Goal: Communication & Community: Answer question/provide support

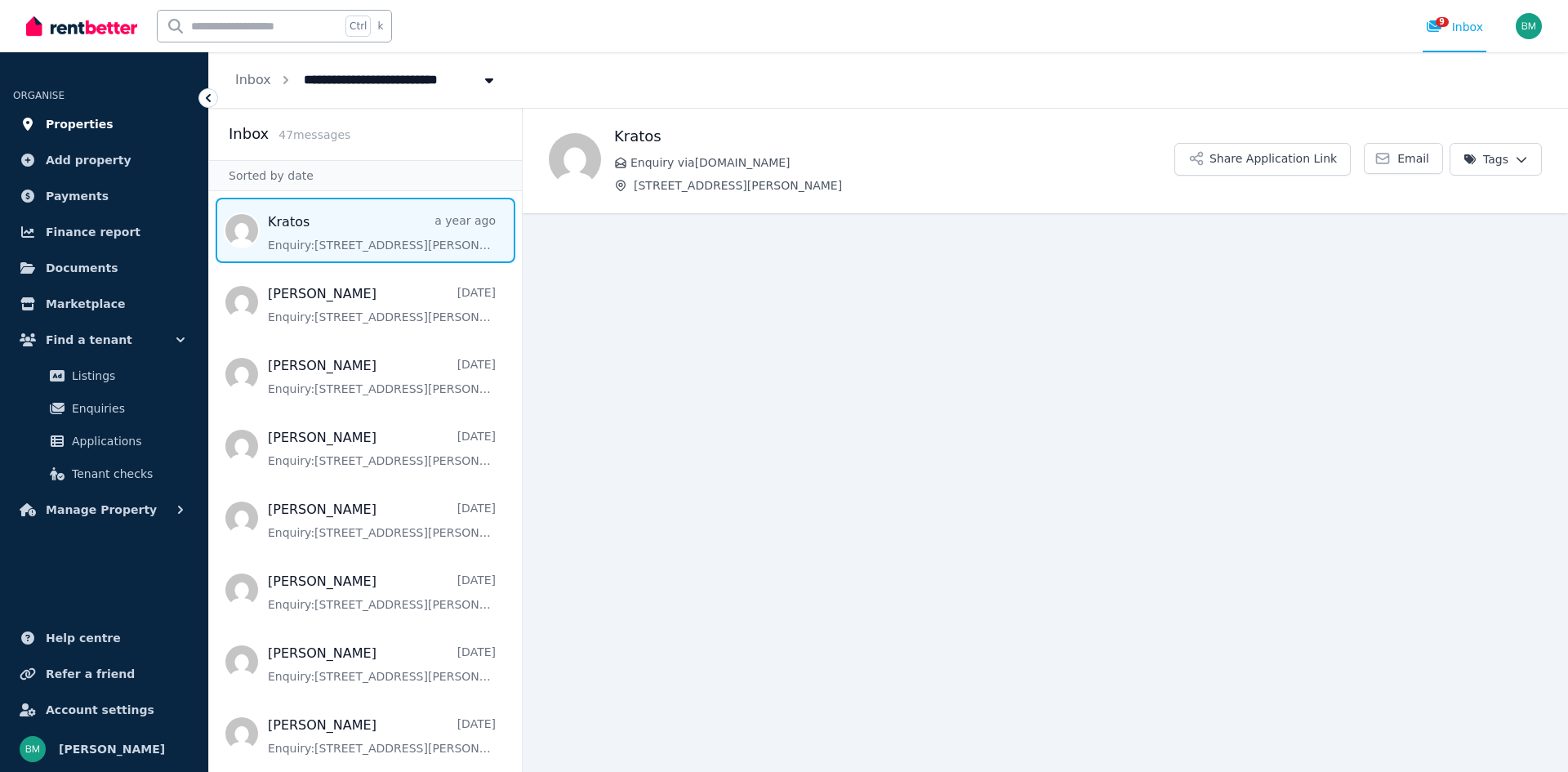
click at [88, 126] on span "Properties" at bounding box center [79, 124] width 68 height 19
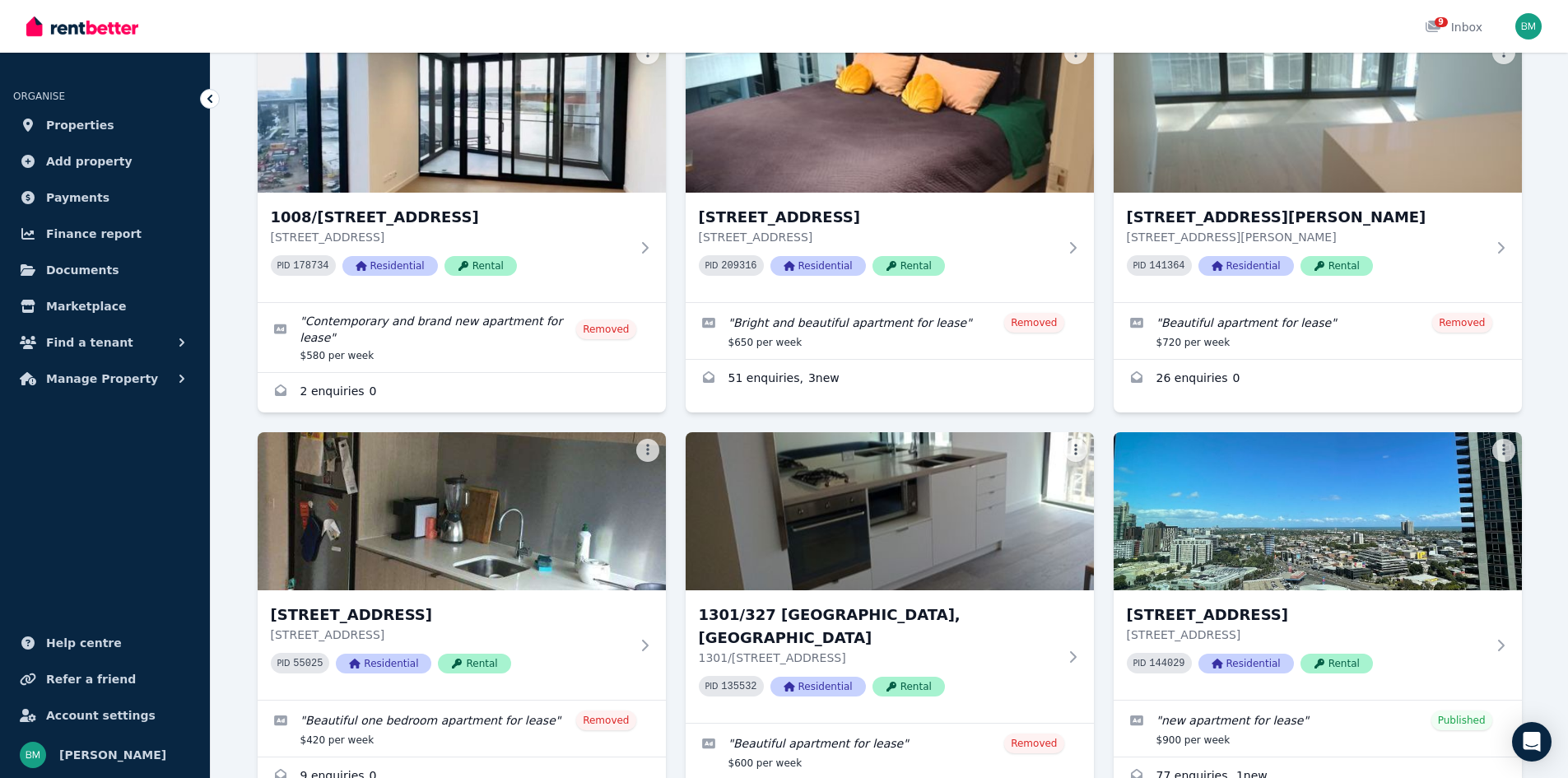
scroll to position [1710, 0]
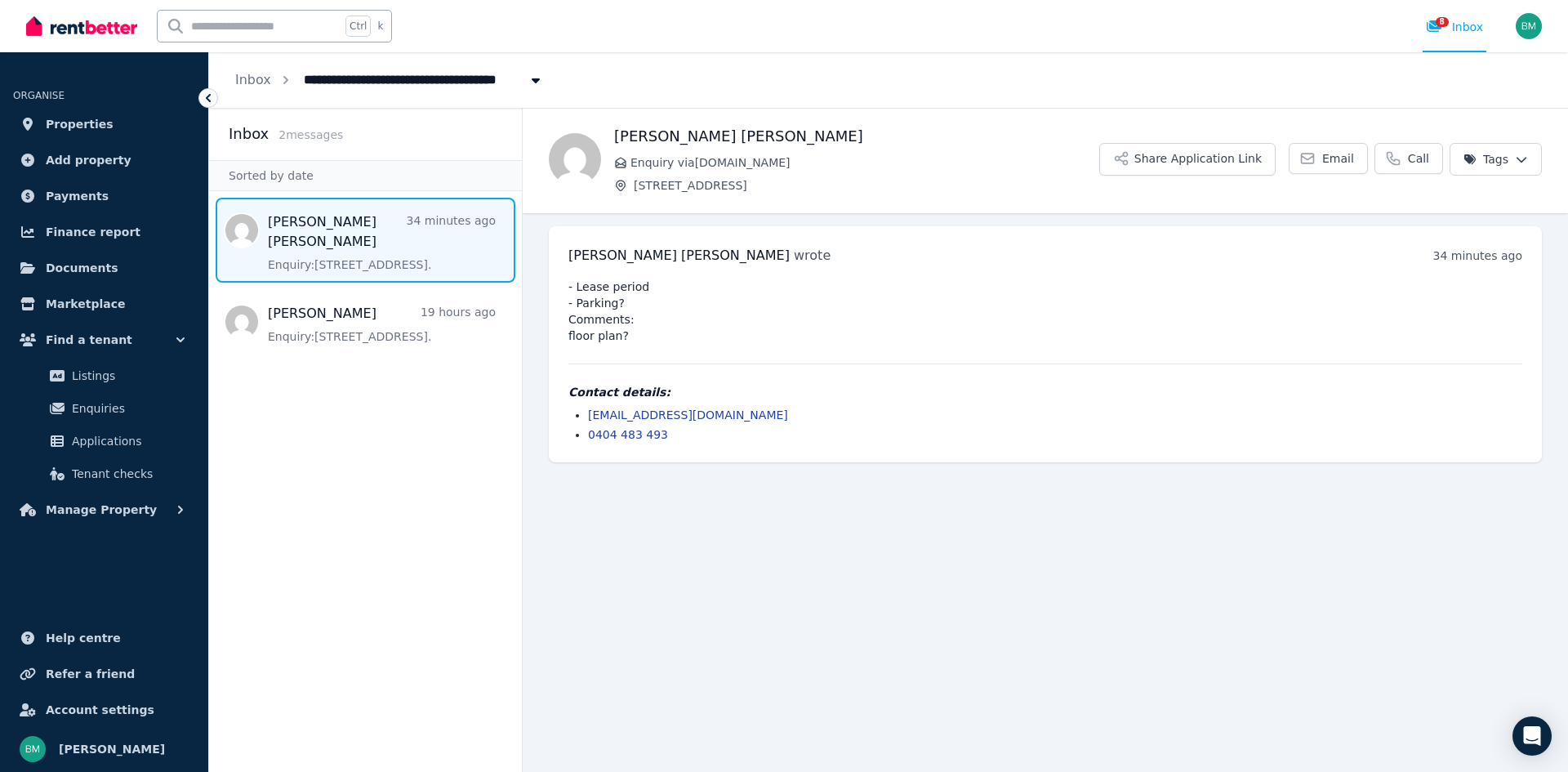
click at [617, 412] on link "coopwil06@icloud.com" at bounding box center [689, 414] width 201 height 13
